Goal: Task Accomplishment & Management: Complete application form

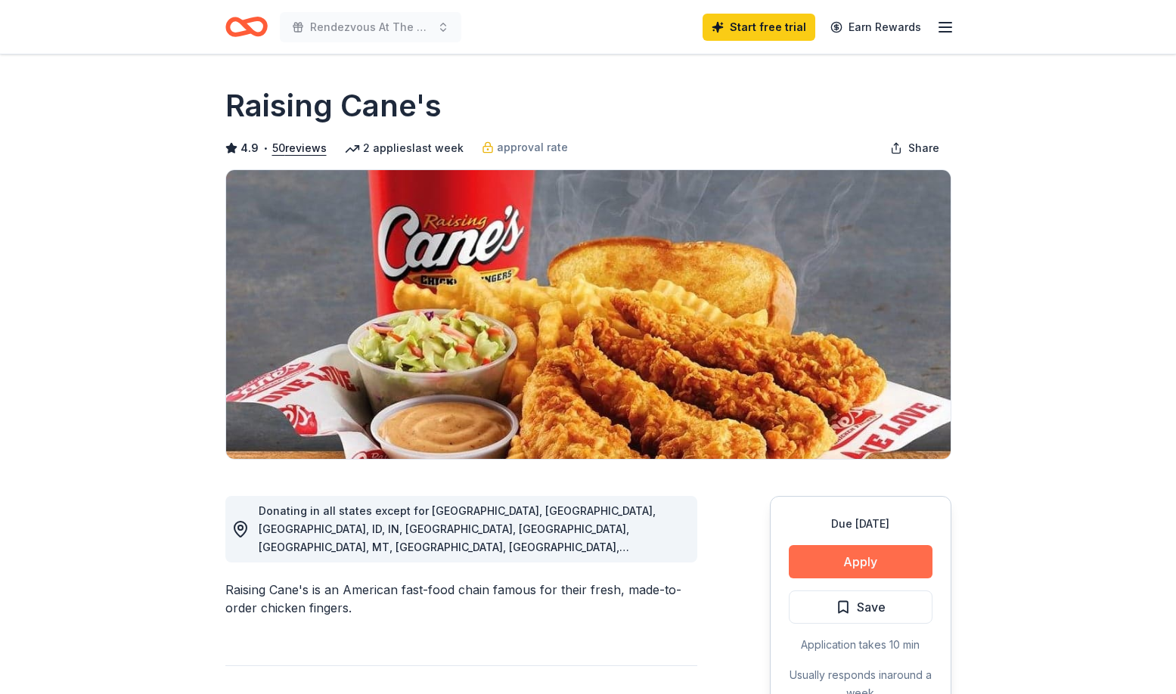
click at [824, 571] on button "Apply" at bounding box center [861, 561] width 144 height 33
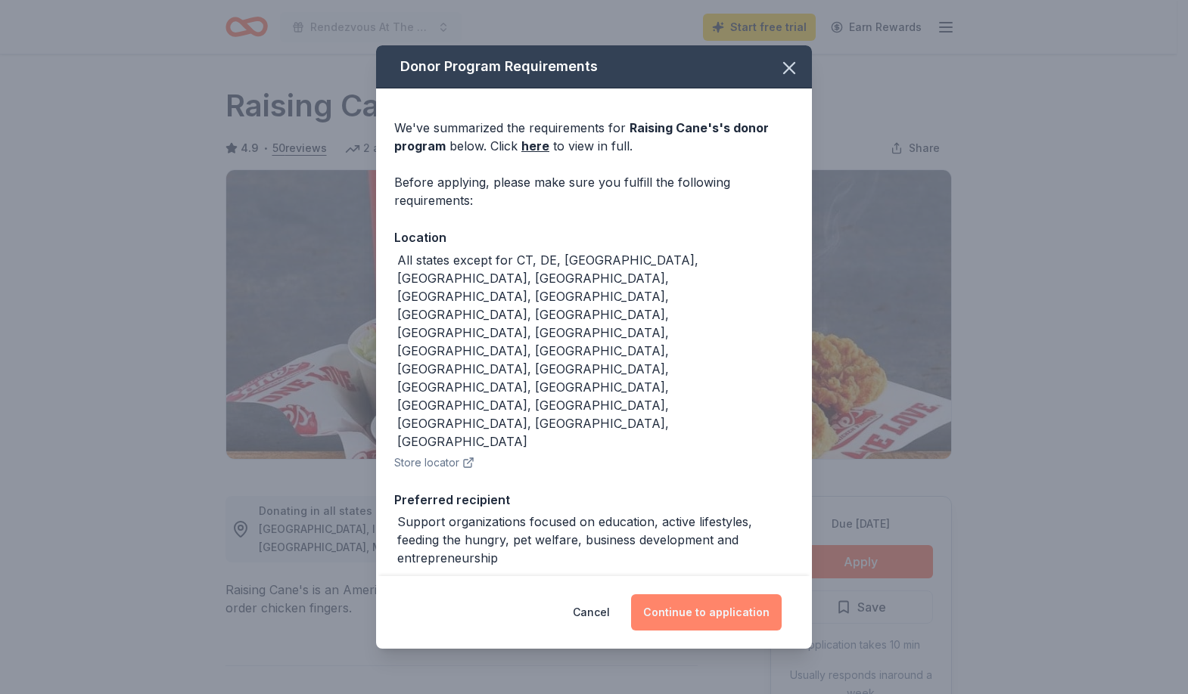
click at [704, 613] on button "Continue to application" at bounding box center [706, 613] width 151 height 36
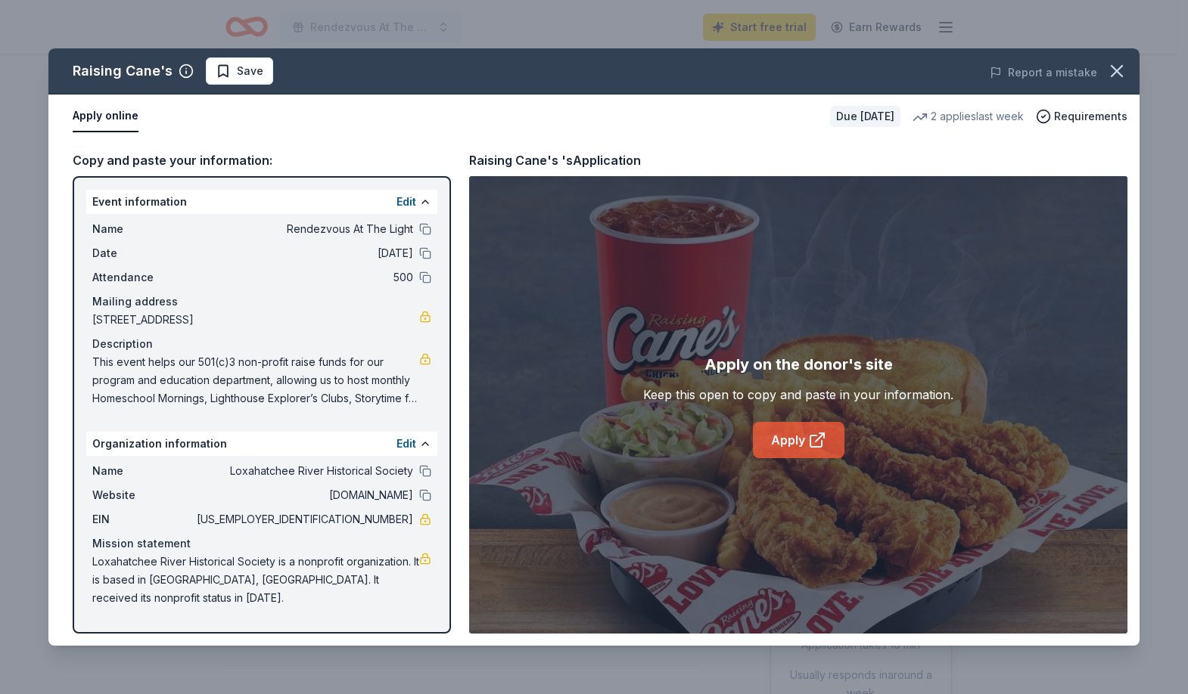
click at [790, 441] on link "Apply" at bounding box center [799, 440] width 92 height 36
click at [113, 118] on button "Apply online" at bounding box center [106, 117] width 66 height 32
click at [129, 119] on button "Apply online" at bounding box center [106, 117] width 66 height 32
click at [126, 115] on button "Apply online" at bounding box center [106, 117] width 66 height 32
click at [776, 445] on link "Apply" at bounding box center [799, 440] width 92 height 36
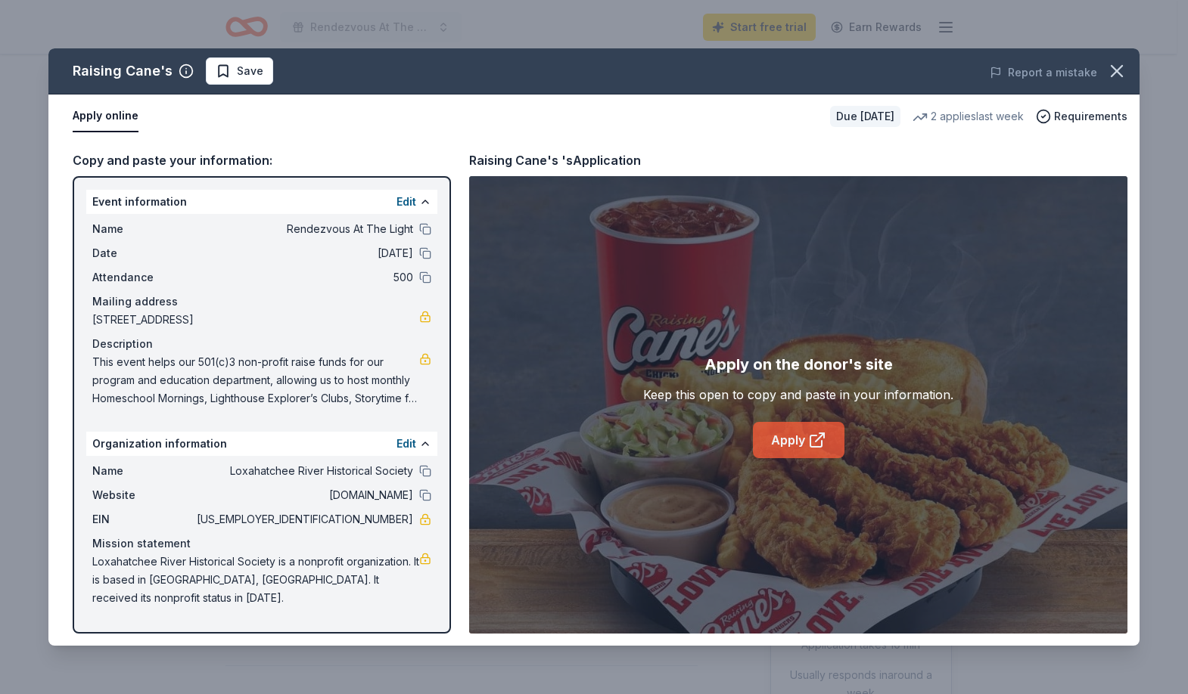
click at [797, 443] on link "Apply" at bounding box center [799, 440] width 92 height 36
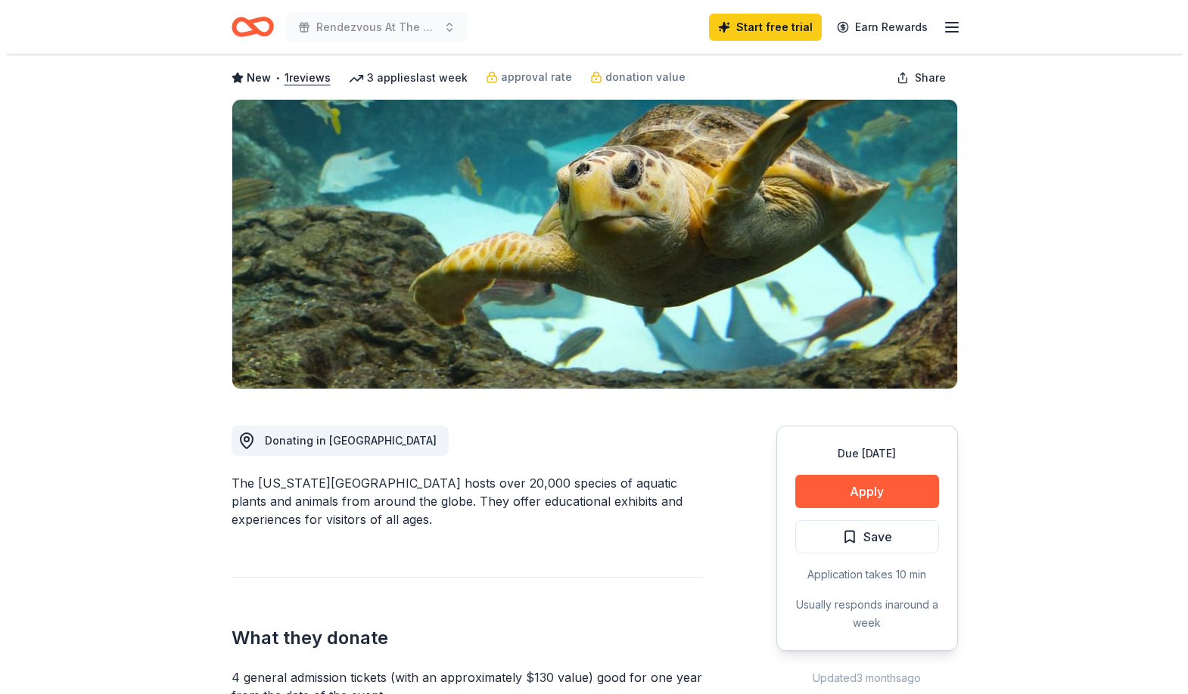
scroll to position [151, 0]
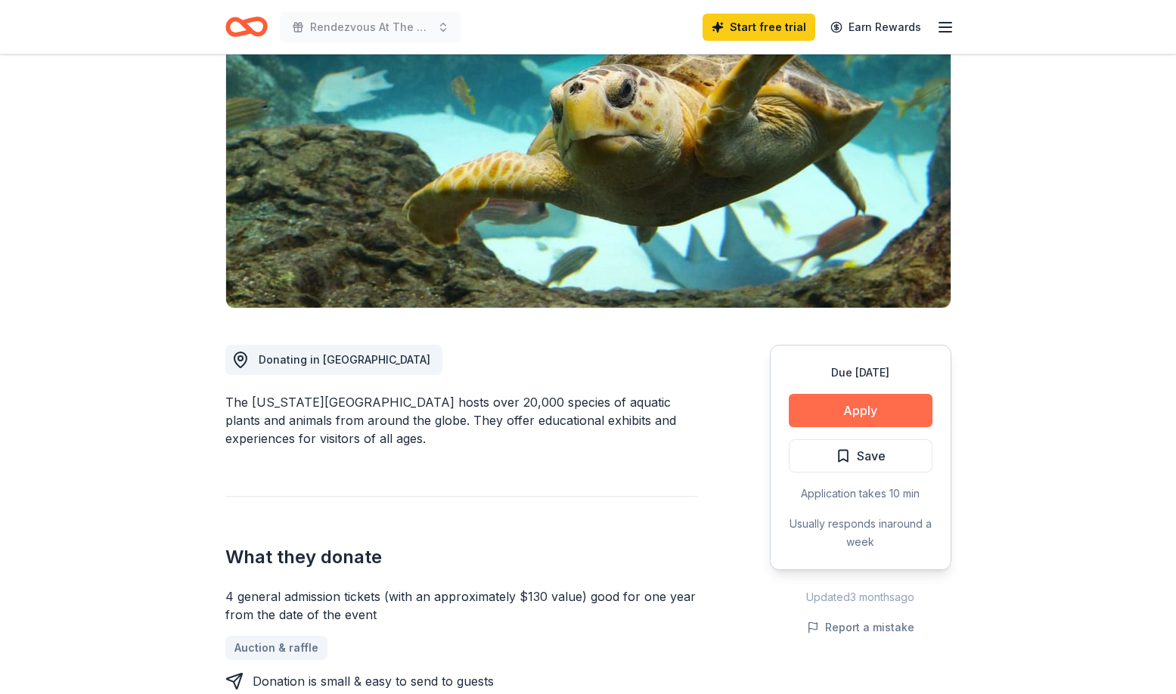
click at [864, 401] on button "Apply" at bounding box center [861, 410] width 144 height 33
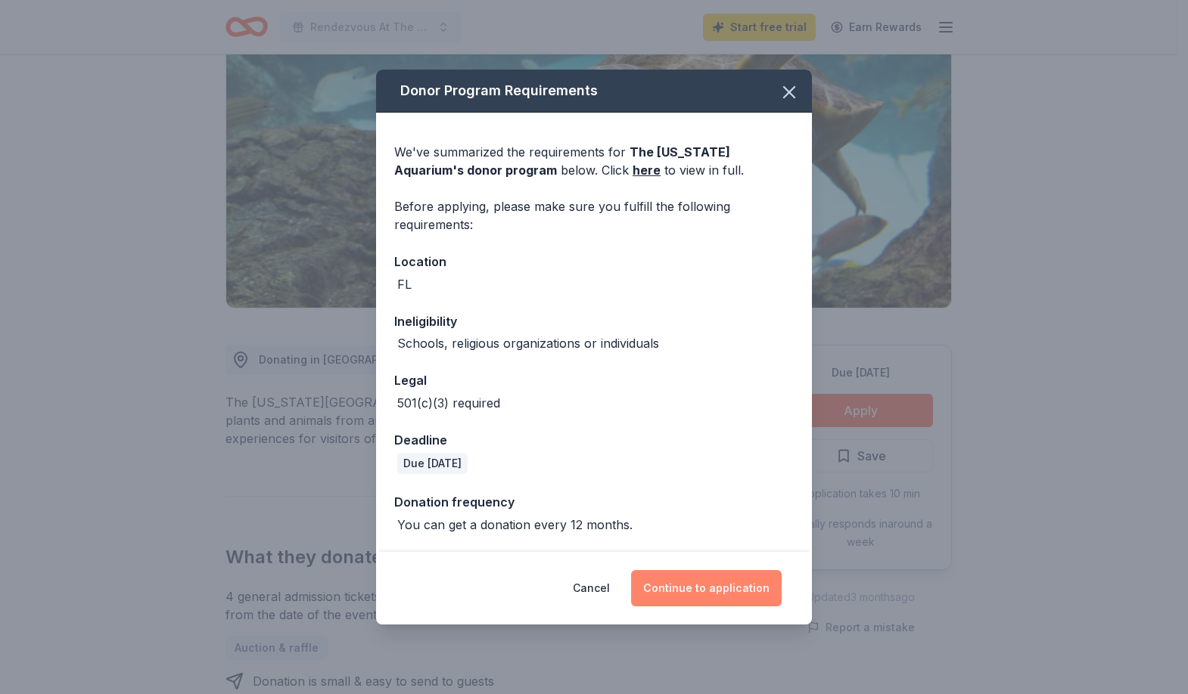
click at [691, 590] on button "Continue to application" at bounding box center [706, 588] width 151 height 36
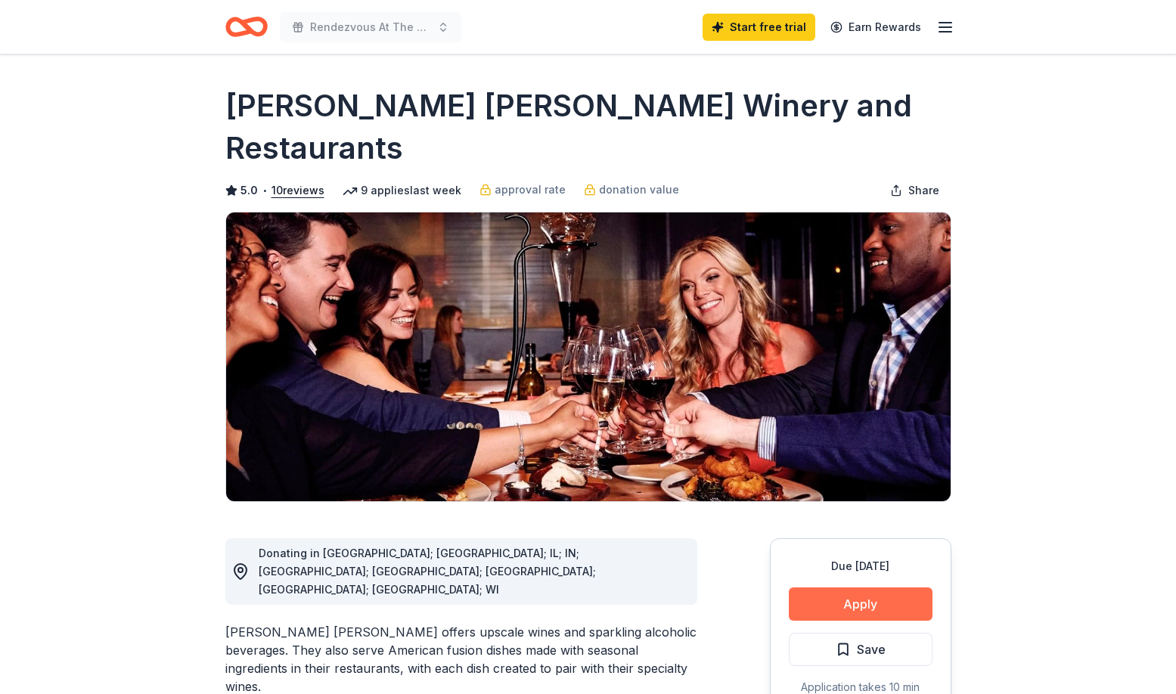
click at [869, 588] on button "Apply" at bounding box center [861, 604] width 144 height 33
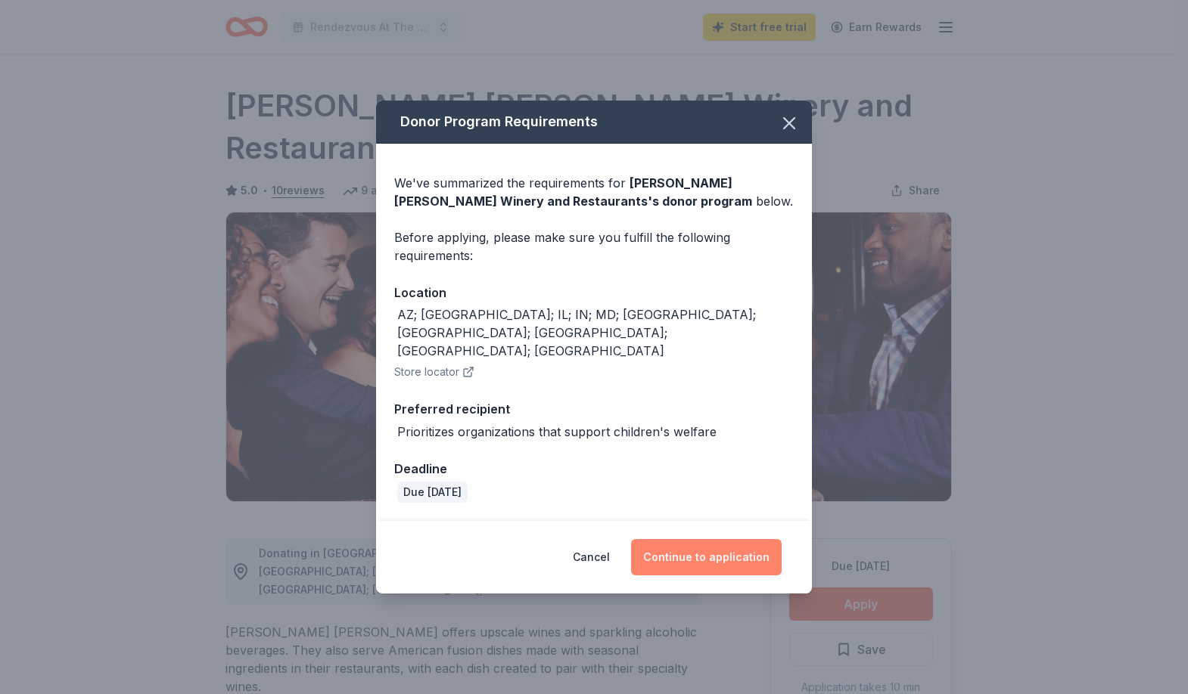
click at [738, 546] on button "Continue to application" at bounding box center [706, 557] width 151 height 36
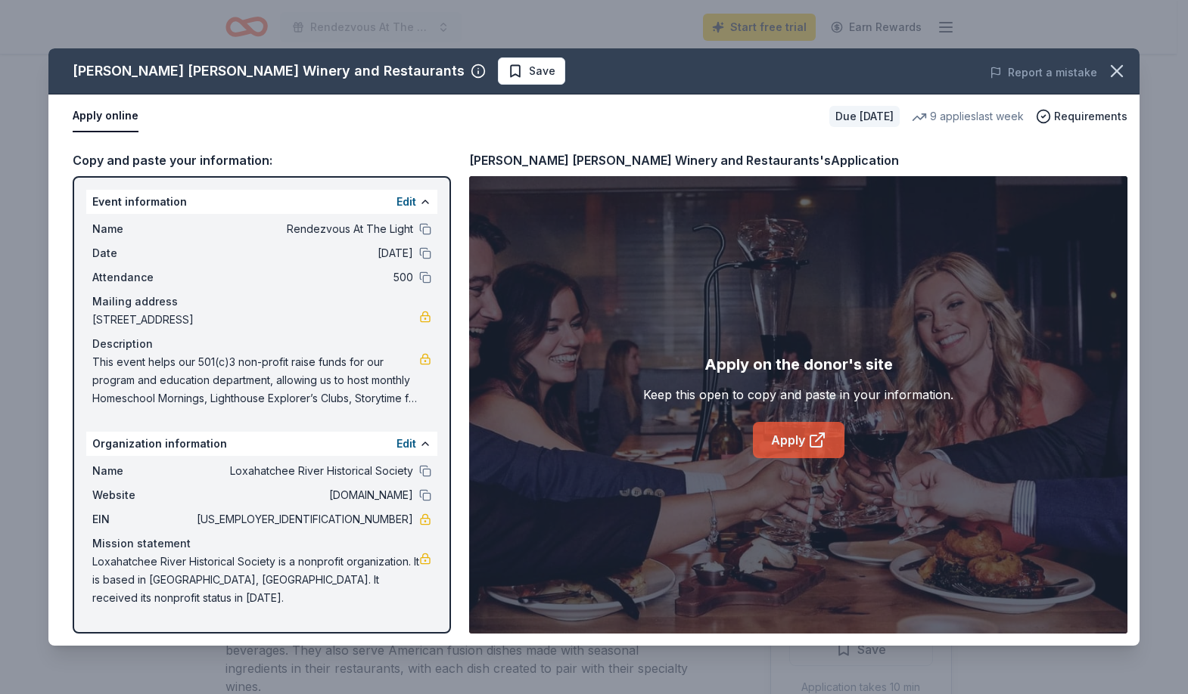
click at [784, 439] on link "Apply" at bounding box center [799, 440] width 92 height 36
